Goal: Check status: Check status

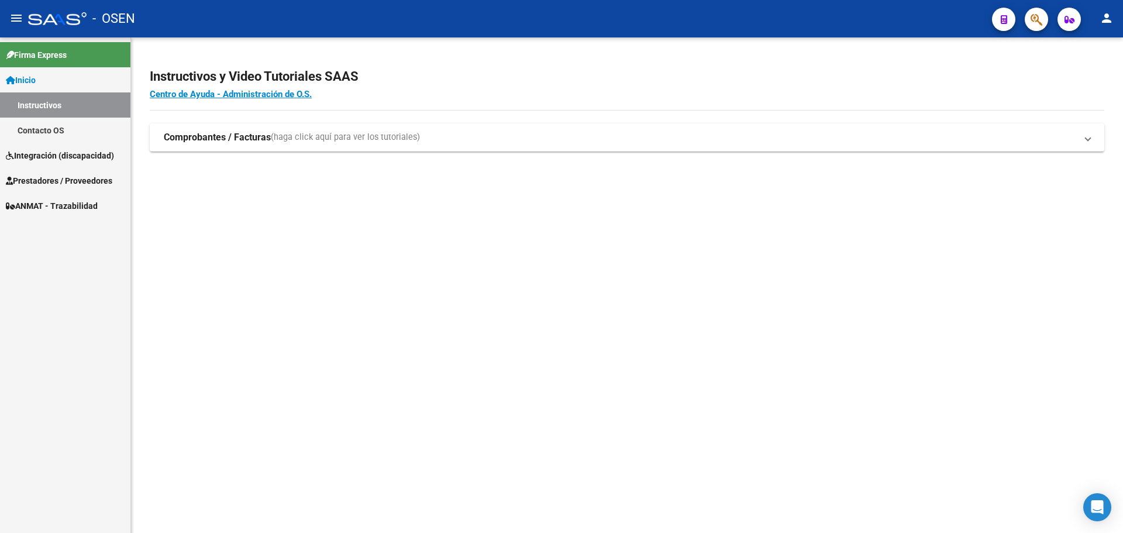
click at [64, 180] on span "Prestadores / Proveedores" at bounding box center [59, 180] width 106 height 13
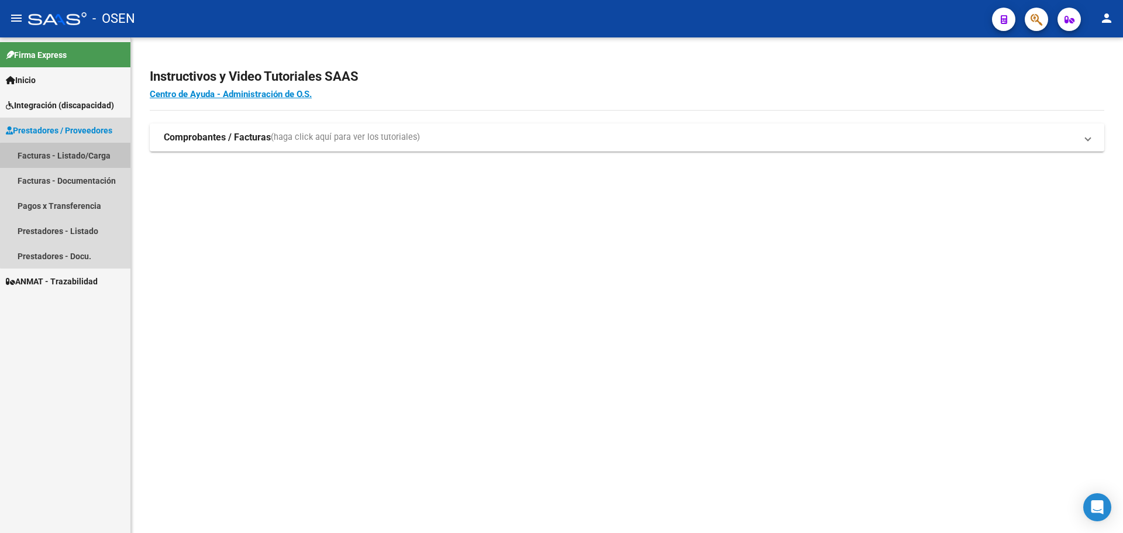
click at [71, 156] on link "Facturas - Listado/Carga" at bounding box center [65, 155] width 130 height 25
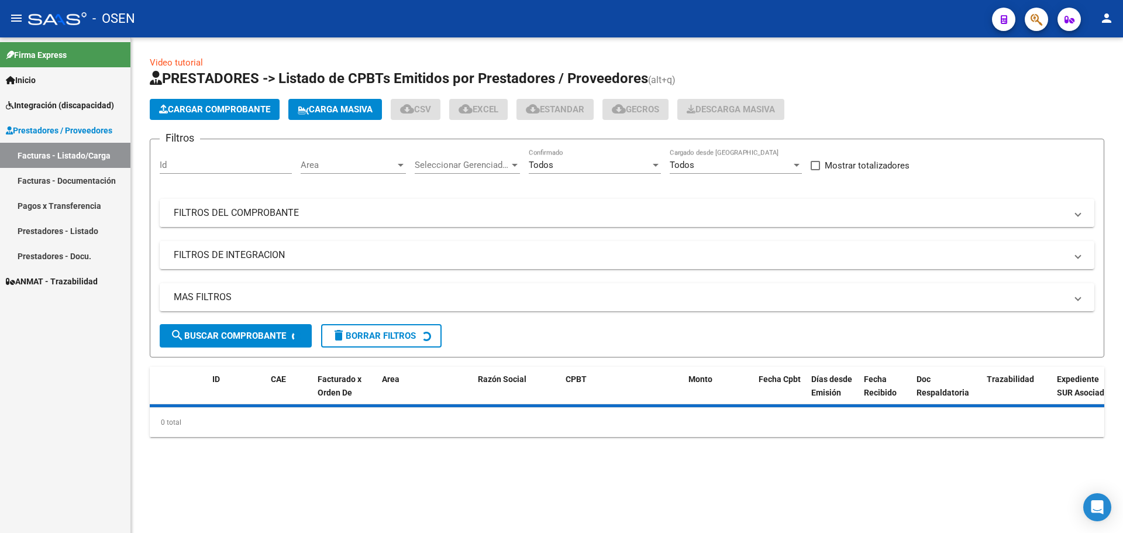
click at [227, 218] on mat-panel-title "FILTROS DEL COMPROBANTE" at bounding box center [620, 212] width 892 height 13
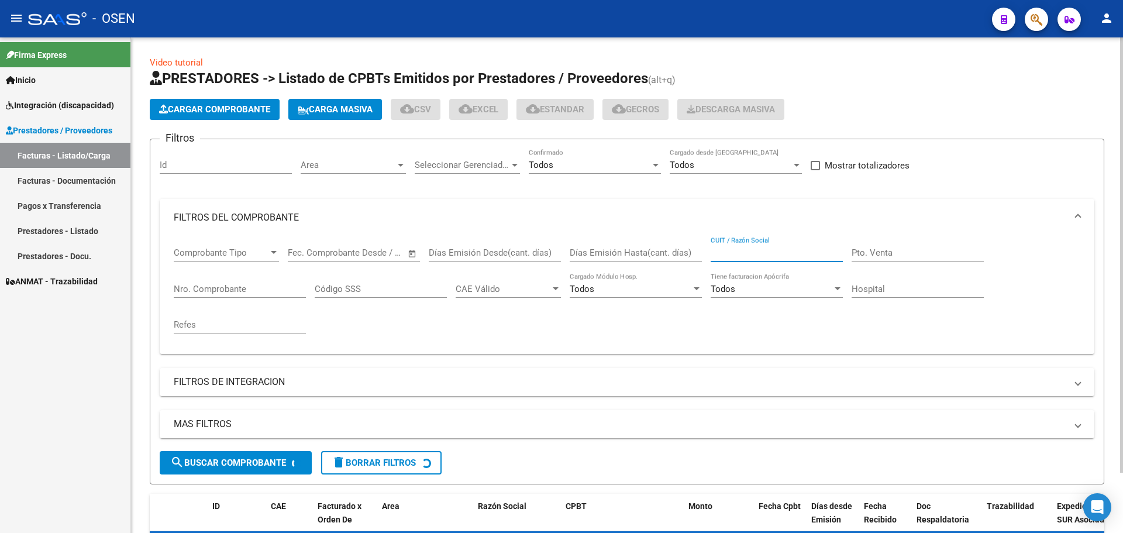
click at [804, 253] on input "CUIT / Razón Social" at bounding box center [777, 252] width 132 height 11
click at [229, 291] on input "Nro. Comprobante" at bounding box center [240, 289] width 132 height 11
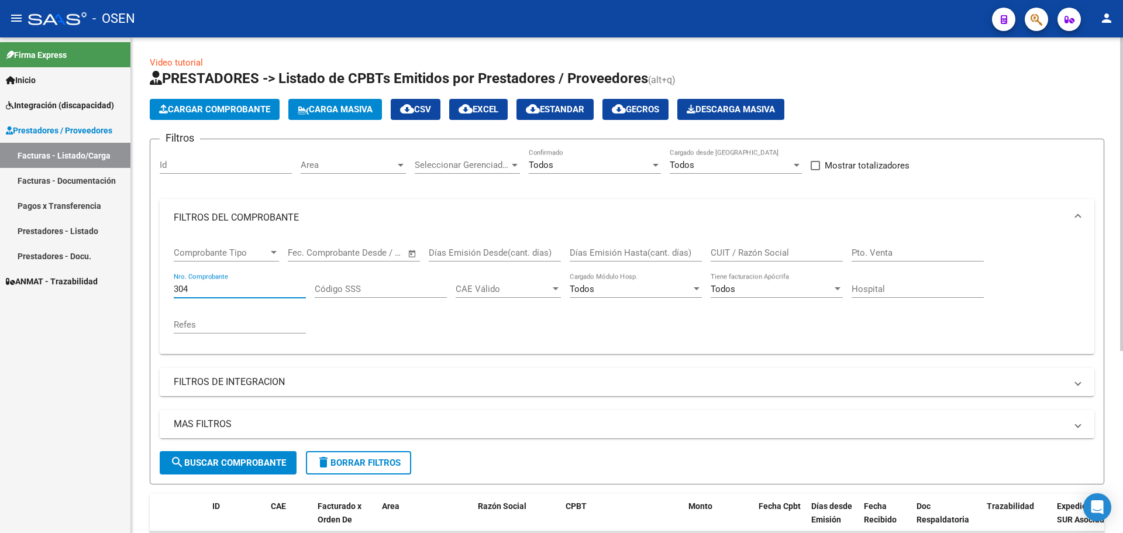
scroll to position [175, 0]
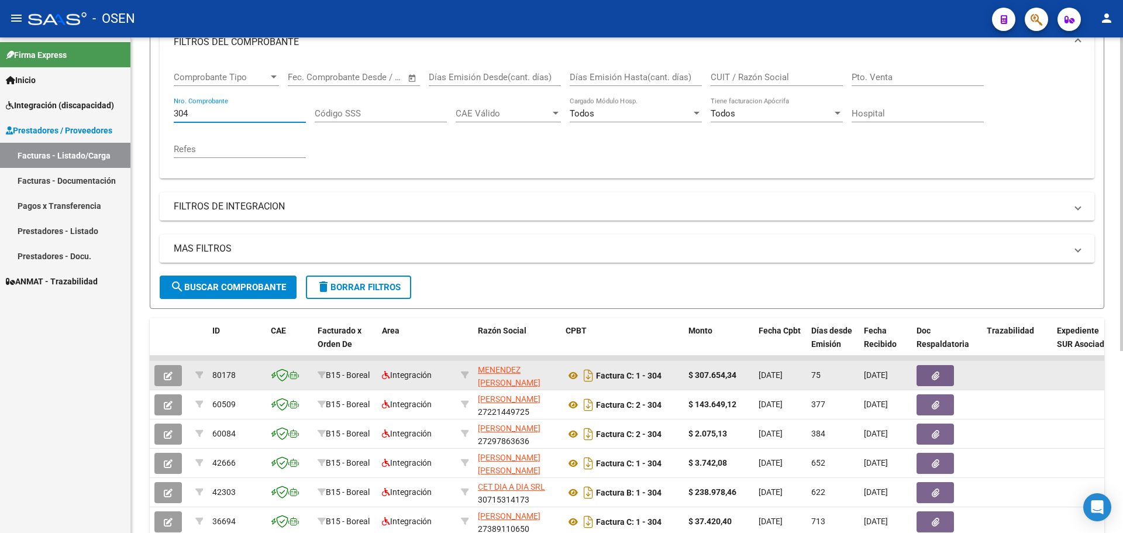
type input "304"
click at [163, 377] on button "button" at bounding box center [167, 375] width 27 height 21
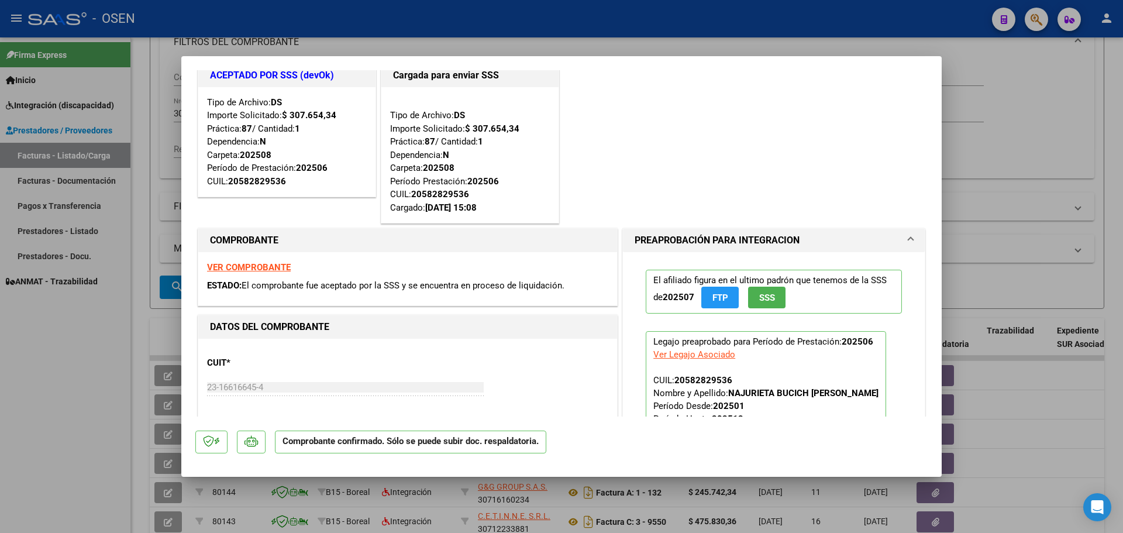
scroll to position [0, 0]
